Goal: Task Accomplishment & Management: Manage account settings

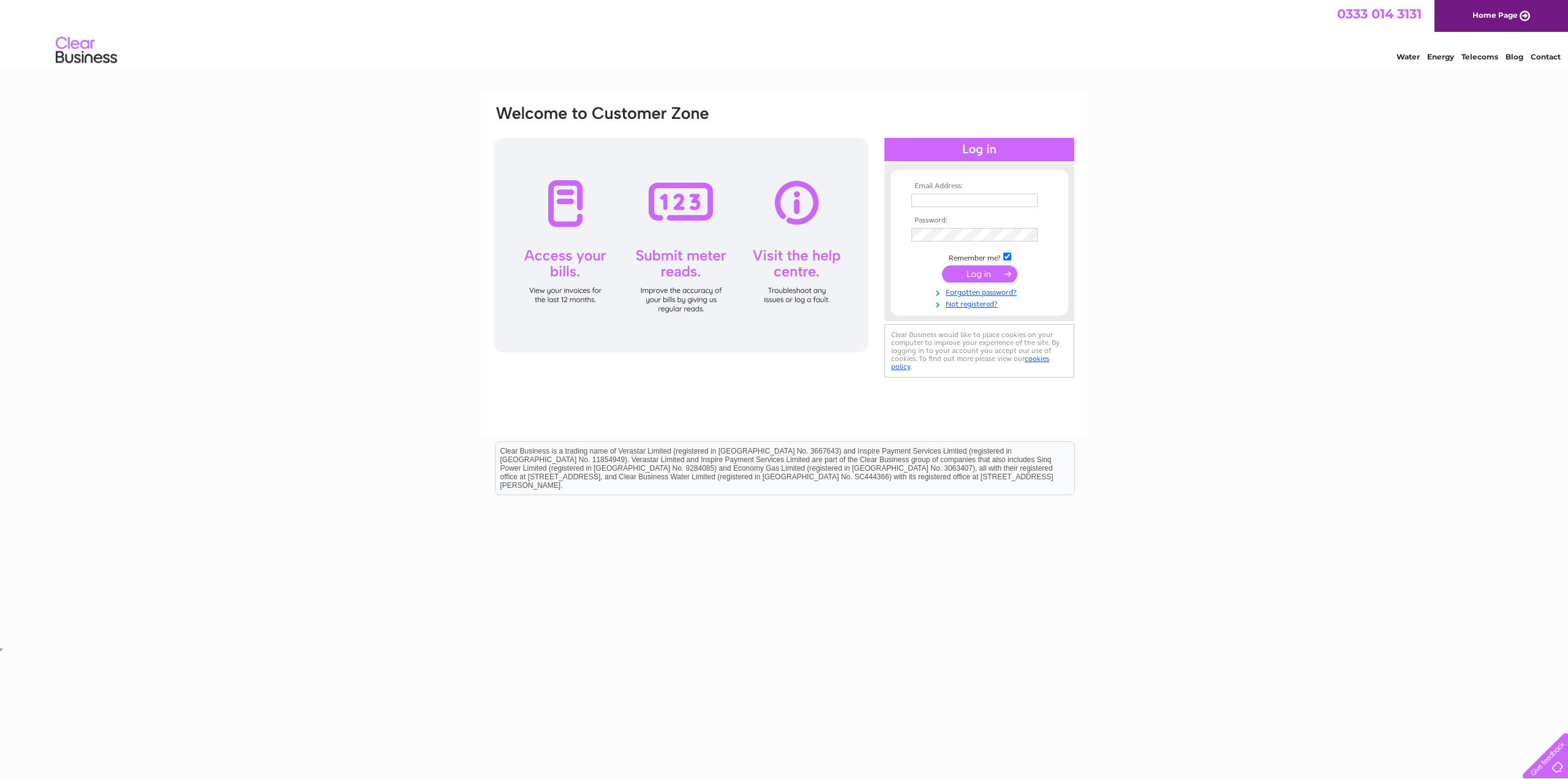
type input "tunter@hotmail.co.uk"
click at [986, 275] on input "submit" at bounding box center [979, 274] width 75 height 17
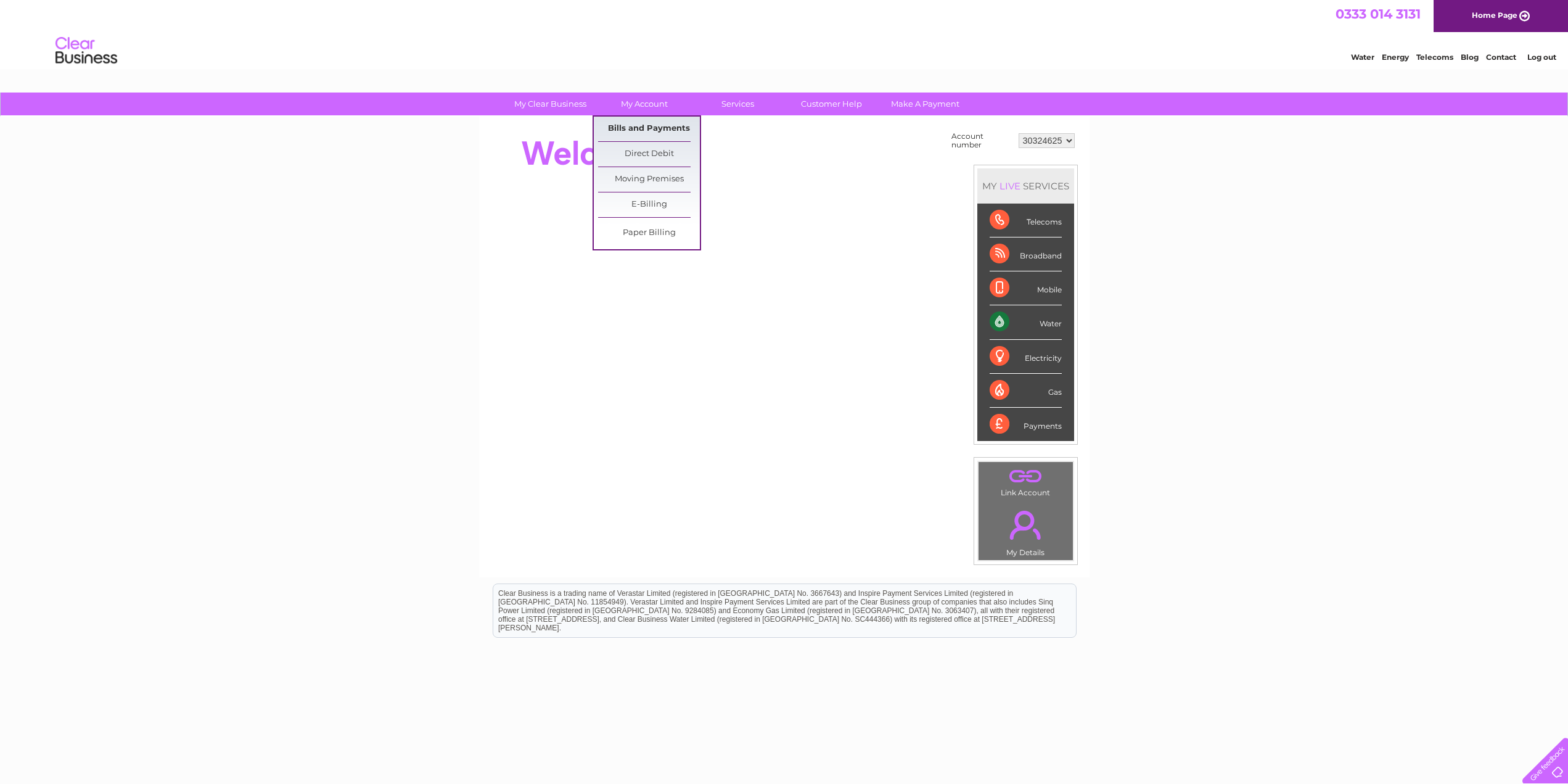
click at [640, 126] on link "Bills and Payments" at bounding box center [649, 128] width 102 height 25
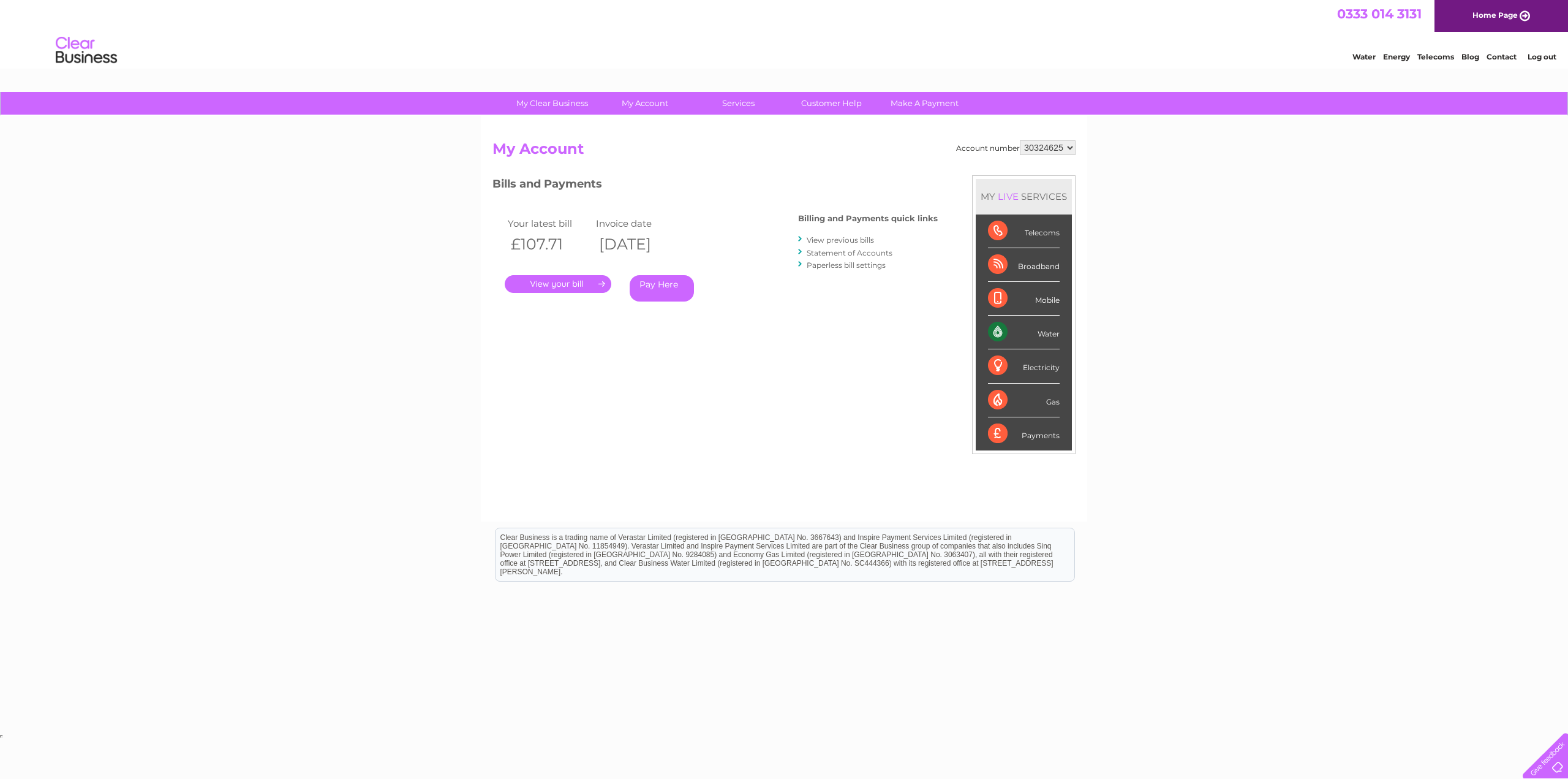
click at [570, 286] on link "." at bounding box center [558, 284] width 106 height 18
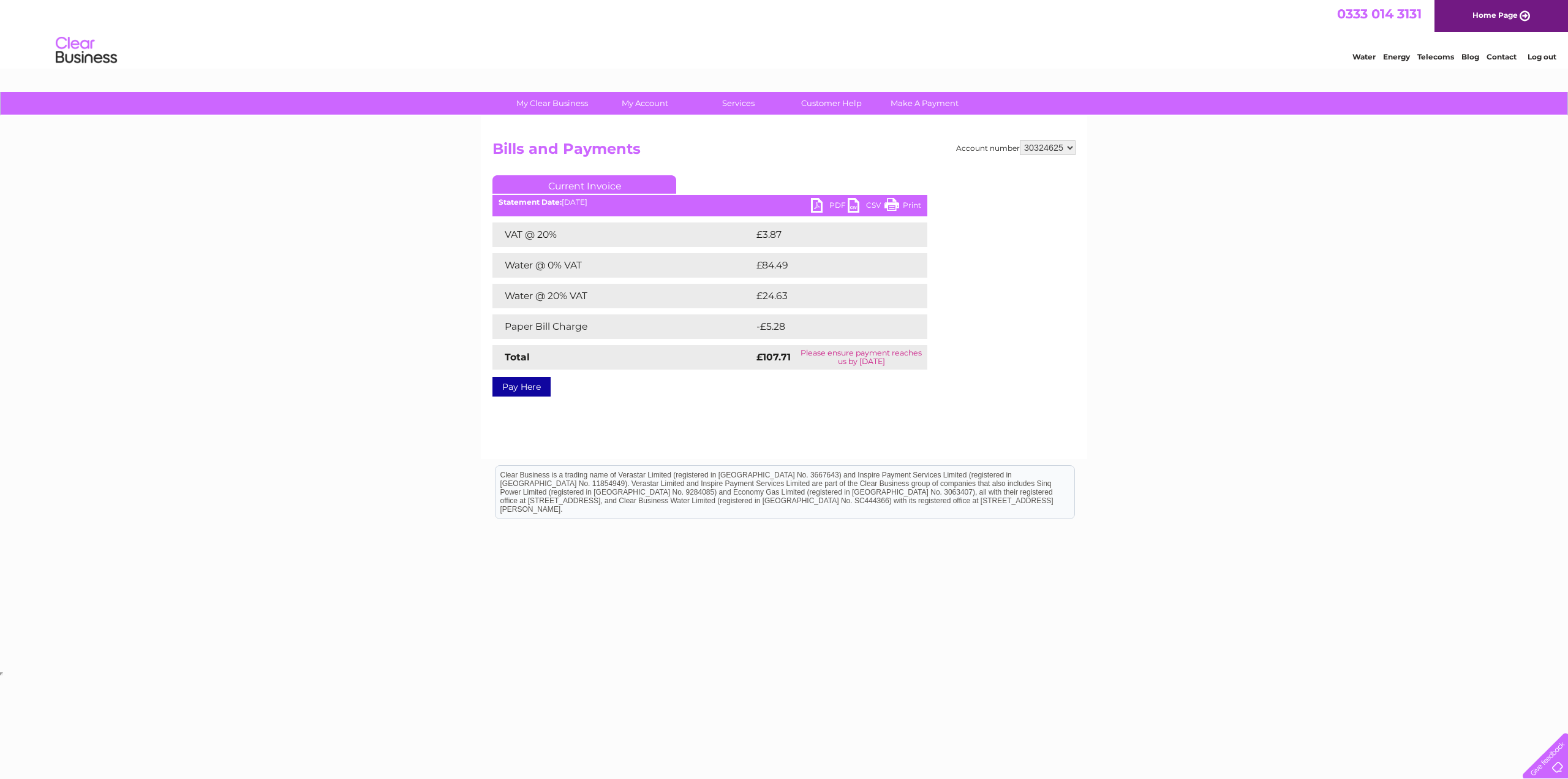
click at [827, 207] on link "PDF" at bounding box center [829, 207] width 37 height 18
